Goal: Task Accomplishment & Management: Manage account settings

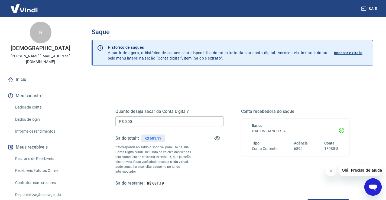
click at [144, 123] on input "R$ 0,00" at bounding box center [169, 121] width 108 height 10
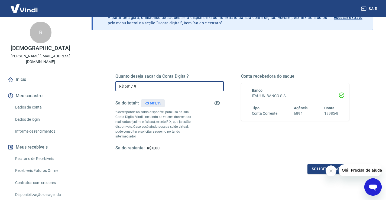
scroll to position [68, 0]
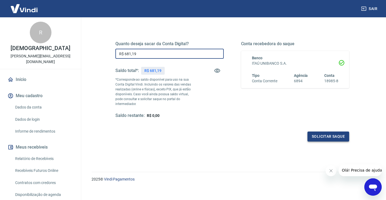
type input "R$ 681,19"
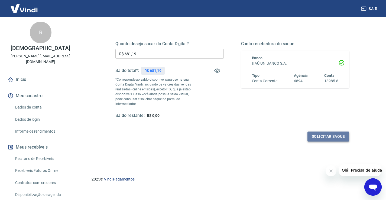
click at [342, 132] on button "Solicitar saque" at bounding box center [328, 137] width 42 height 10
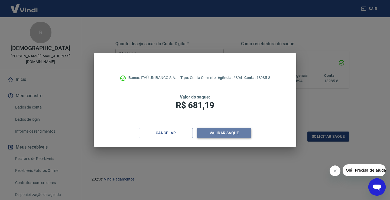
click at [213, 135] on button "Validar saque" at bounding box center [224, 133] width 54 height 10
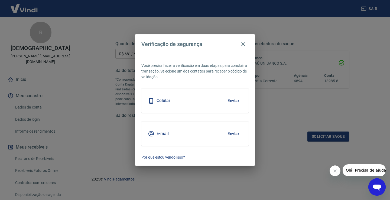
click at [231, 101] on button "Enviar" at bounding box center [233, 100] width 18 height 11
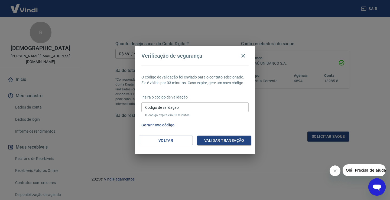
click at [201, 106] on input "Código de validação" at bounding box center [194, 107] width 107 height 10
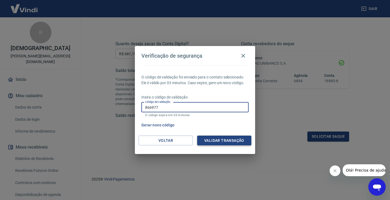
type input "866977"
click at [222, 140] on button "Validar transação" at bounding box center [224, 141] width 54 height 10
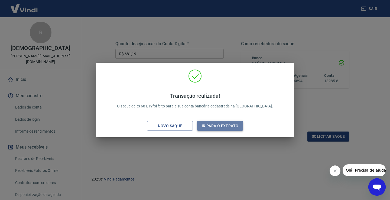
click at [225, 123] on button "Ir para o extrato" at bounding box center [220, 126] width 46 height 10
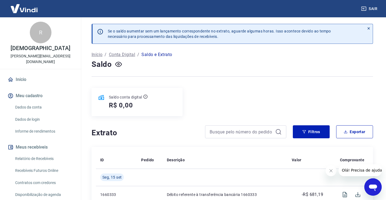
click at [257, 52] on div "Início / Conta Digital / Saldo e Extrato" at bounding box center [232, 54] width 281 height 9
